Goal: Find specific page/section: Find specific page/section

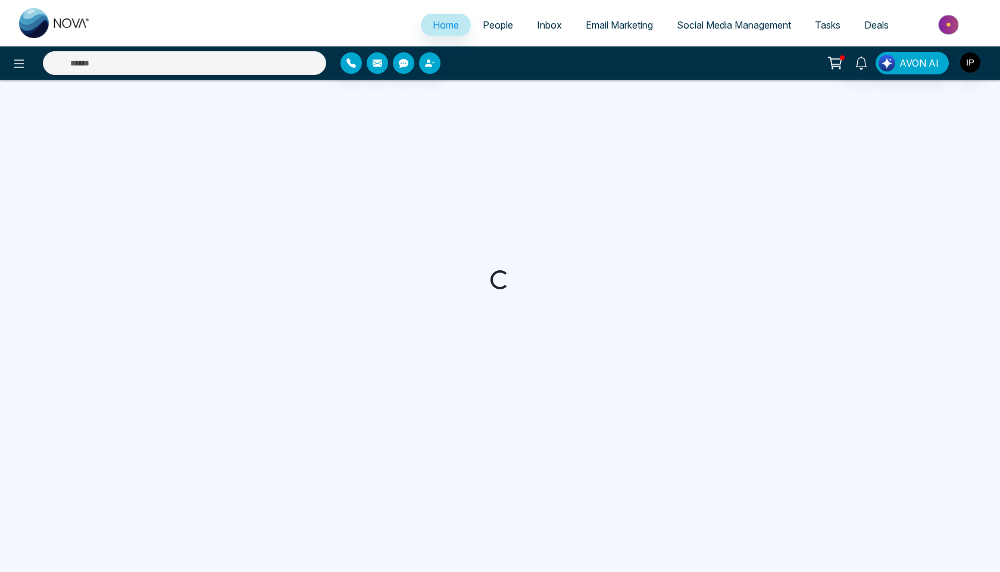
select select "*"
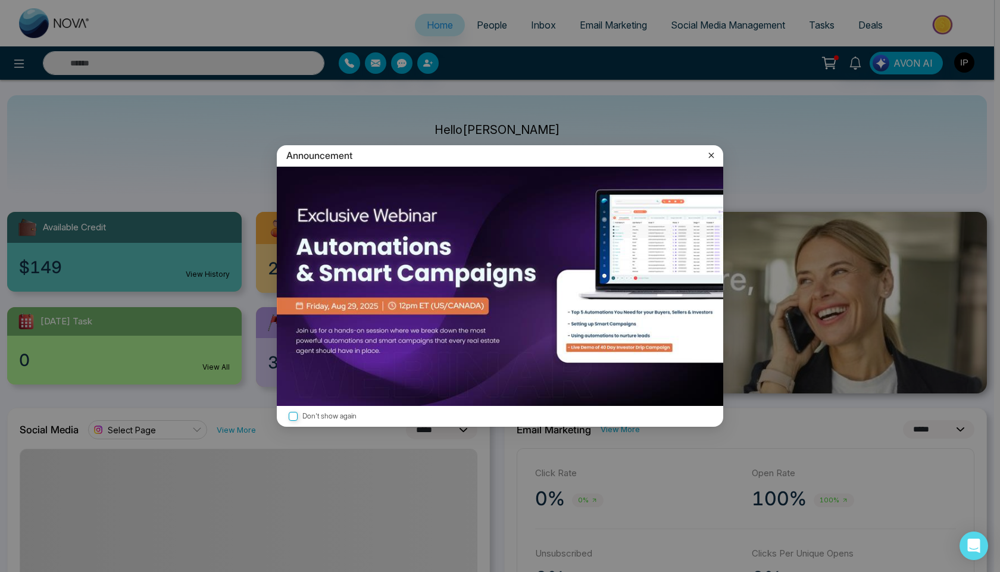
click at [710, 154] on icon at bounding box center [711, 155] width 5 height 5
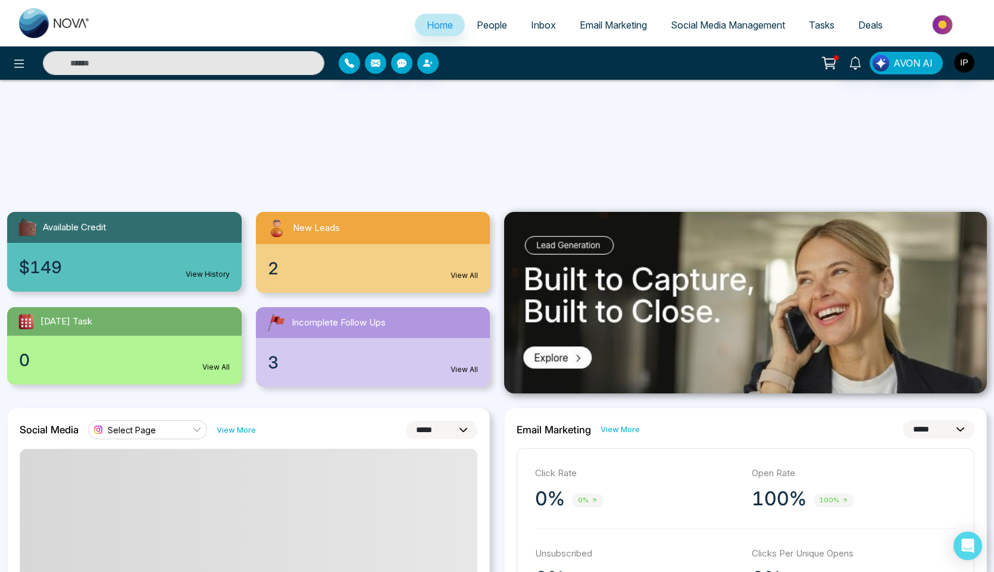
scroll to position [238, 0]
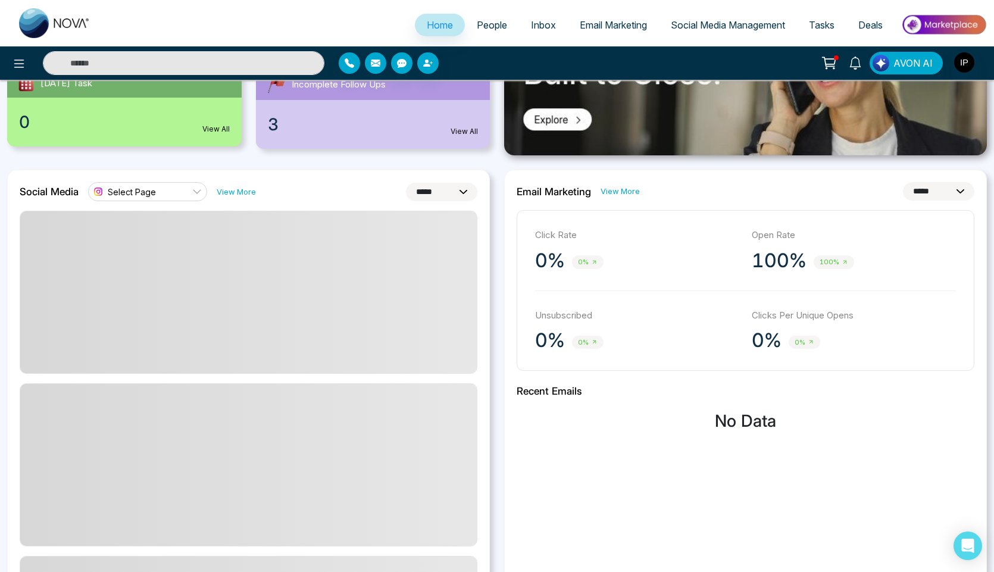
click at [531, 28] on span "Inbox" at bounding box center [543, 25] width 25 height 12
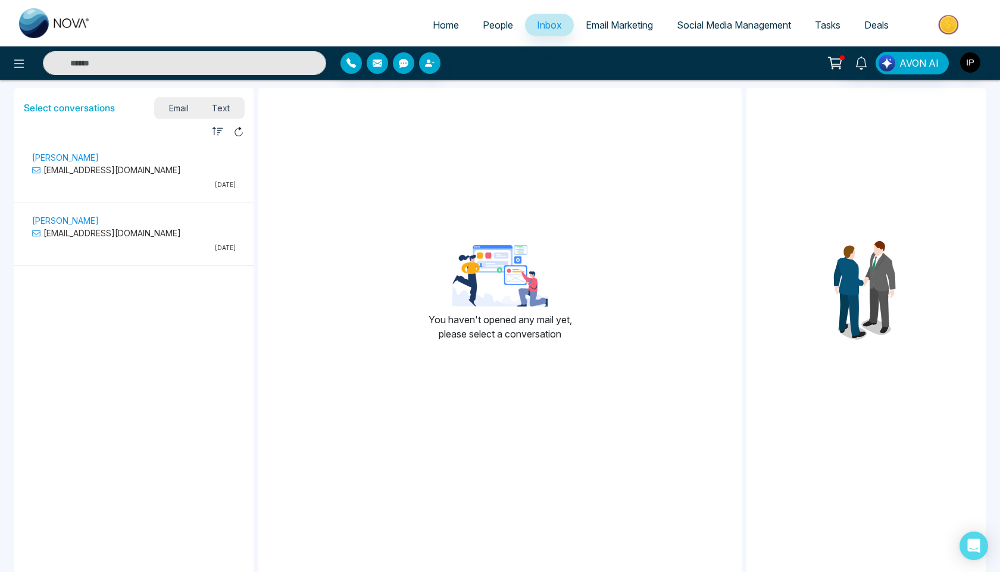
click at [216, 108] on span "Text" at bounding box center [222, 108] width 42 height 16
